Goal: Transaction & Acquisition: Subscribe to service/newsletter

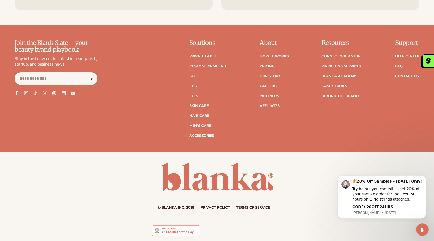
click at [203, 137] on link "Accessories" at bounding box center [201, 136] width 25 height 4
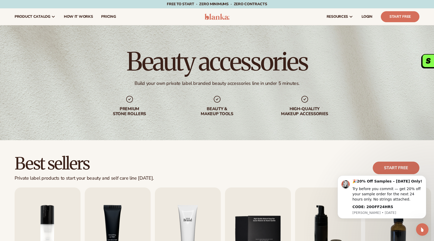
scroll to position [78, 0]
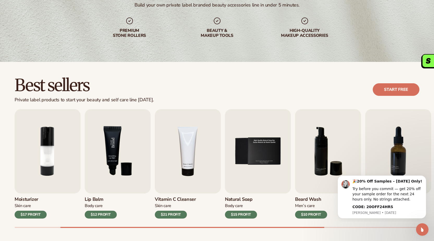
click at [128, 161] on img "3 / 9" at bounding box center [118, 151] width 66 height 84
click at [0, 95] on div "Best sellers Private label products to start your beauty and self care line tod…" at bounding box center [217, 89] width 434 height 26
click at [114, 100] on div "Private label products to start your beauty and self care line today." at bounding box center [84, 100] width 139 height 6
click at [113, 100] on div "Private label products to start your beauty and self care line today." at bounding box center [84, 100] width 139 height 6
click at [112, 102] on div "Private label products to start your beauty and self care line today." at bounding box center [84, 100] width 139 height 6
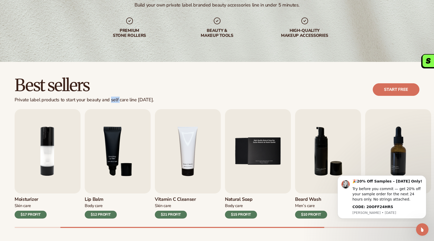
click at [112, 102] on div "Private label products to start your beauty and self care line today." at bounding box center [84, 100] width 139 height 6
click at [113, 87] on h2 "Best sellers" at bounding box center [84, 84] width 139 height 17
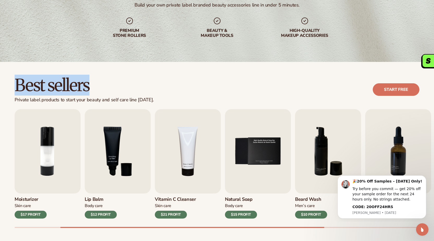
drag, startPoint x: 3, startPoint y: 85, endPoint x: 124, endPoint y: 84, distance: 120.1
click at [114, 78] on div "Best sellers Private label products to start your beauty and self care line tod…" at bounding box center [217, 89] width 434 height 26
click at [124, 84] on h2 "Best sellers" at bounding box center [84, 84] width 139 height 17
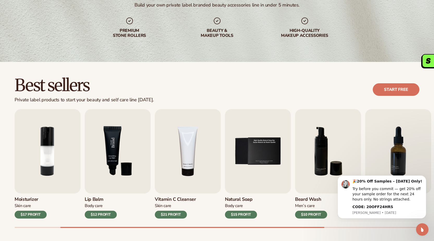
click at [121, 169] on img "3 / 9" at bounding box center [118, 151] width 66 height 84
click at [96, 160] on img "3 / 9" at bounding box center [118, 151] width 66 height 84
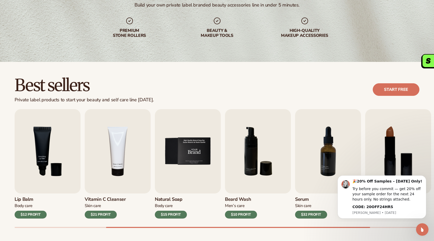
click at [190, 160] on img "5 / 9" at bounding box center [188, 151] width 66 height 84
click at [194, 157] on img "5 / 9" at bounding box center [188, 151] width 66 height 84
click at [173, 213] on div "$15 PROFIT" at bounding box center [171, 214] width 32 height 8
click at [194, 155] on img "5 / 9" at bounding box center [188, 151] width 66 height 84
click at [175, 213] on div "$15 PROFIT" at bounding box center [171, 214] width 32 height 8
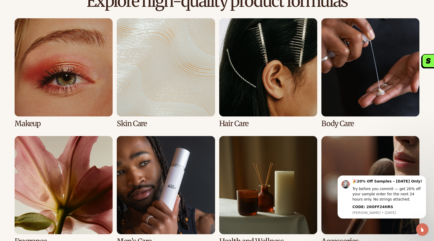
scroll to position [387, 0]
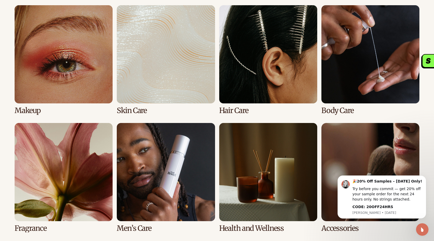
click at [38, 65] on link "1 / 8" at bounding box center [64, 59] width 98 height 109
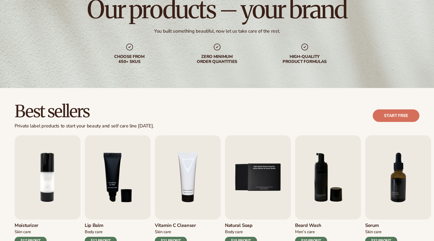
scroll to position [52, 0]
click at [406, 118] on link "Start free" at bounding box center [396, 115] width 47 height 13
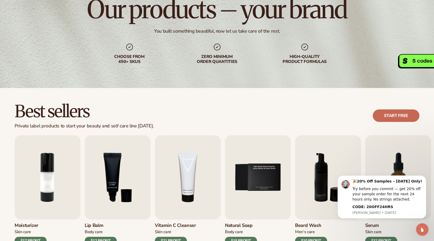
scroll to position [0, 0]
